Goal: Transaction & Acquisition: Subscribe to service/newsletter

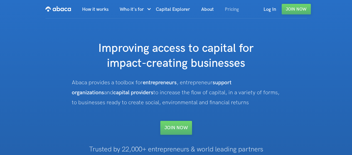
click at [239, 9] on link "Pricing" at bounding box center [231, 9] width 25 height 19
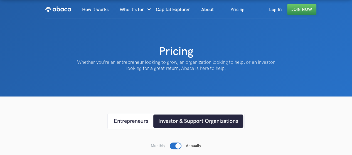
click at [306, 8] on link "Join Now" at bounding box center [301, 9] width 29 height 11
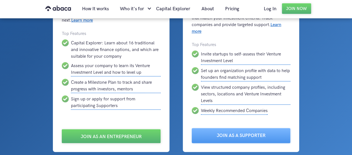
scroll to position [83, 0]
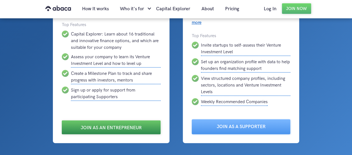
click at [74, 124] on link "Join as an Entrepreneur" at bounding box center [111, 128] width 99 height 14
